Goal: Check status

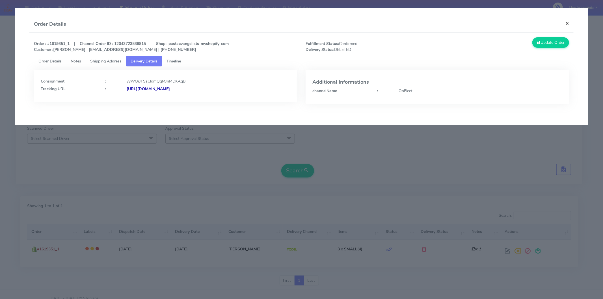
click at [566, 22] on button "×" at bounding box center [567, 23] width 13 height 15
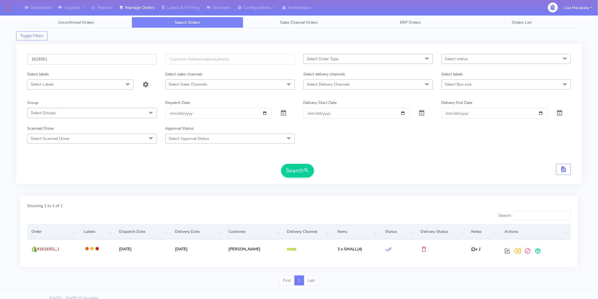
click at [58, 60] on input "1619351" at bounding box center [92, 59] width 130 height 10
paste input "969"
type input "1619969"
click at [303, 173] on button "Search" at bounding box center [297, 171] width 33 height 14
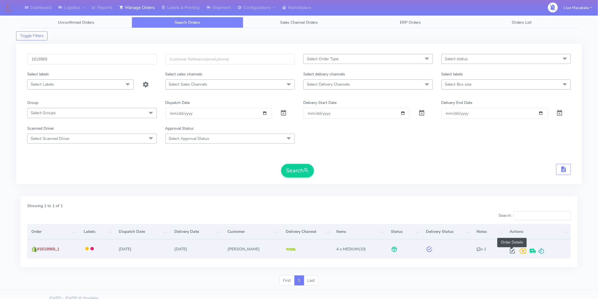
click at [510, 253] on span at bounding box center [512, 252] width 10 height 5
select select "5"
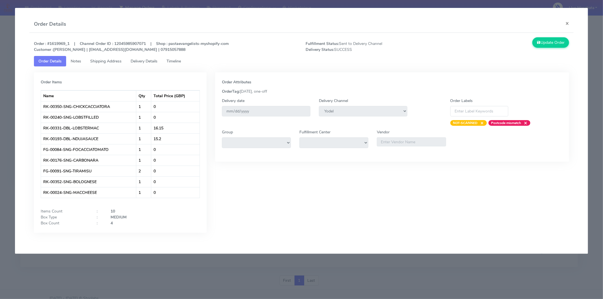
click at [181, 64] on link "Timeline" at bounding box center [173, 61] width 23 height 10
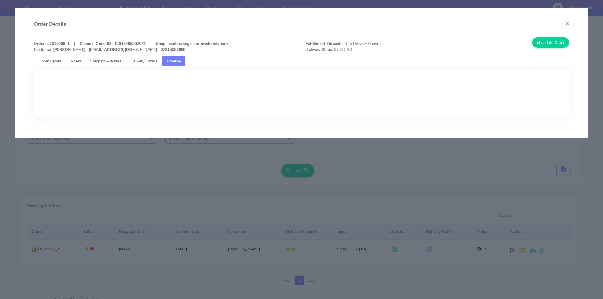
click at [153, 59] on span "Delivery Details" at bounding box center [144, 60] width 27 height 5
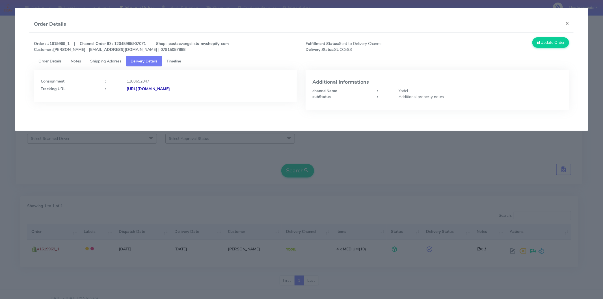
click at [170, 87] on strong "[URL][DOMAIN_NAME]" at bounding box center [148, 88] width 43 height 5
click at [184, 64] on link "Timeline" at bounding box center [173, 61] width 23 height 10
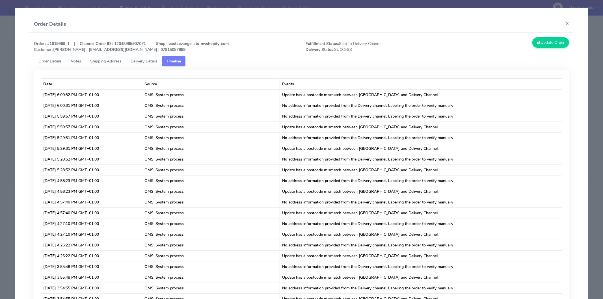
click at [152, 60] on span "Delivery Details" at bounding box center [144, 60] width 27 height 5
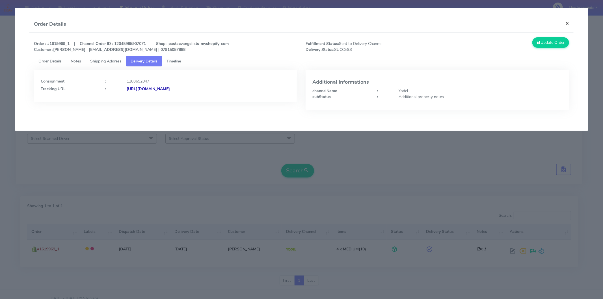
drag, startPoint x: 569, startPoint y: 21, endPoint x: 317, endPoint y: 60, distance: 254.8
click at [567, 22] on button "×" at bounding box center [567, 23] width 13 height 15
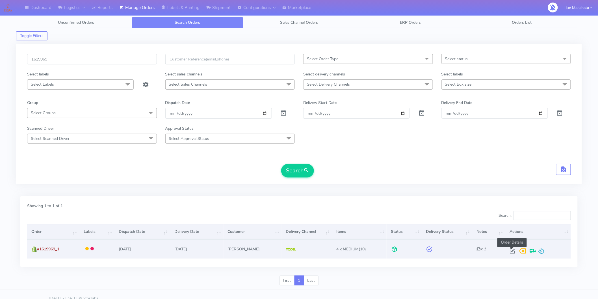
click at [509, 252] on span at bounding box center [512, 252] width 10 height 5
select select "5"
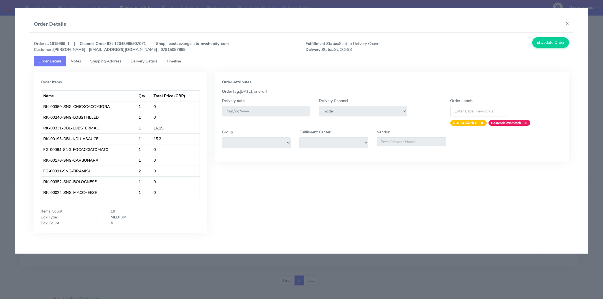
click at [181, 60] on span "Timeline" at bounding box center [173, 60] width 14 height 5
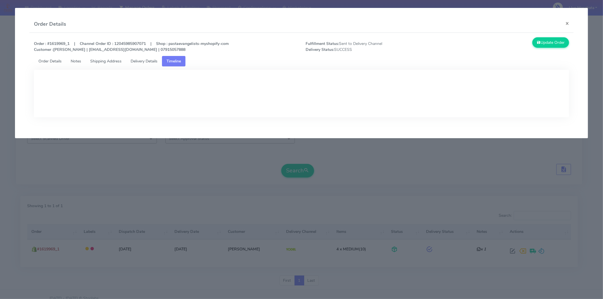
click at [142, 62] on span "Delivery Details" at bounding box center [144, 60] width 27 height 5
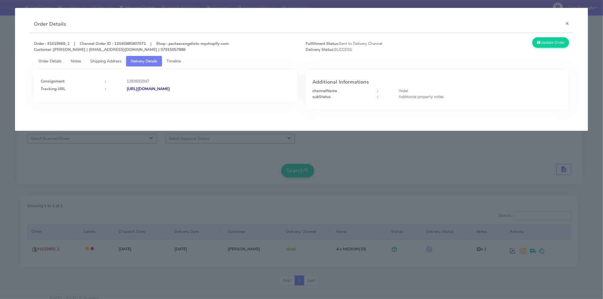
click at [105, 61] on span "Shipping Address" at bounding box center [105, 60] width 31 height 5
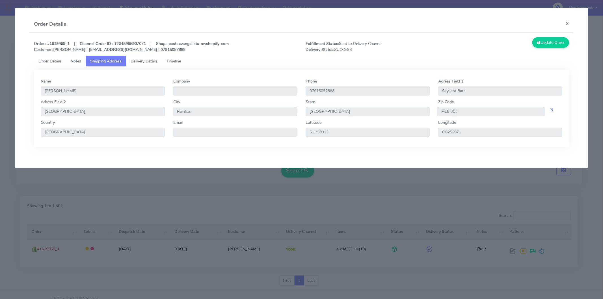
click at [151, 61] on span "Delivery Details" at bounding box center [144, 60] width 27 height 5
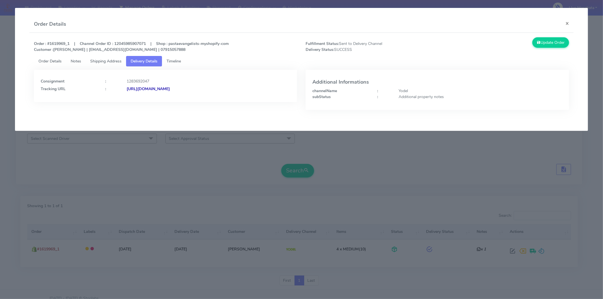
click at [179, 60] on span "Timeline" at bounding box center [173, 60] width 14 height 5
